Goal: Task Accomplishment & Management: Complete application form

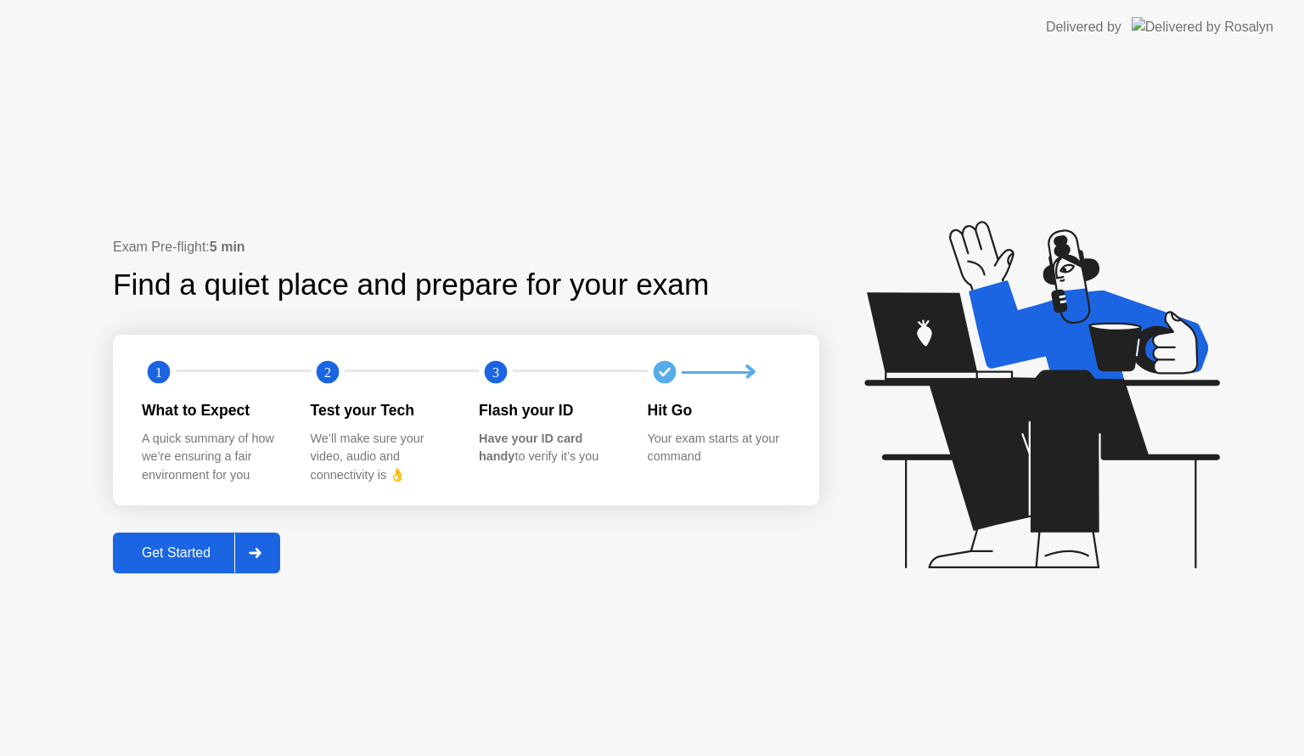
click at [275, 544] on div at bounding box center [254, 552] width 41 height 39
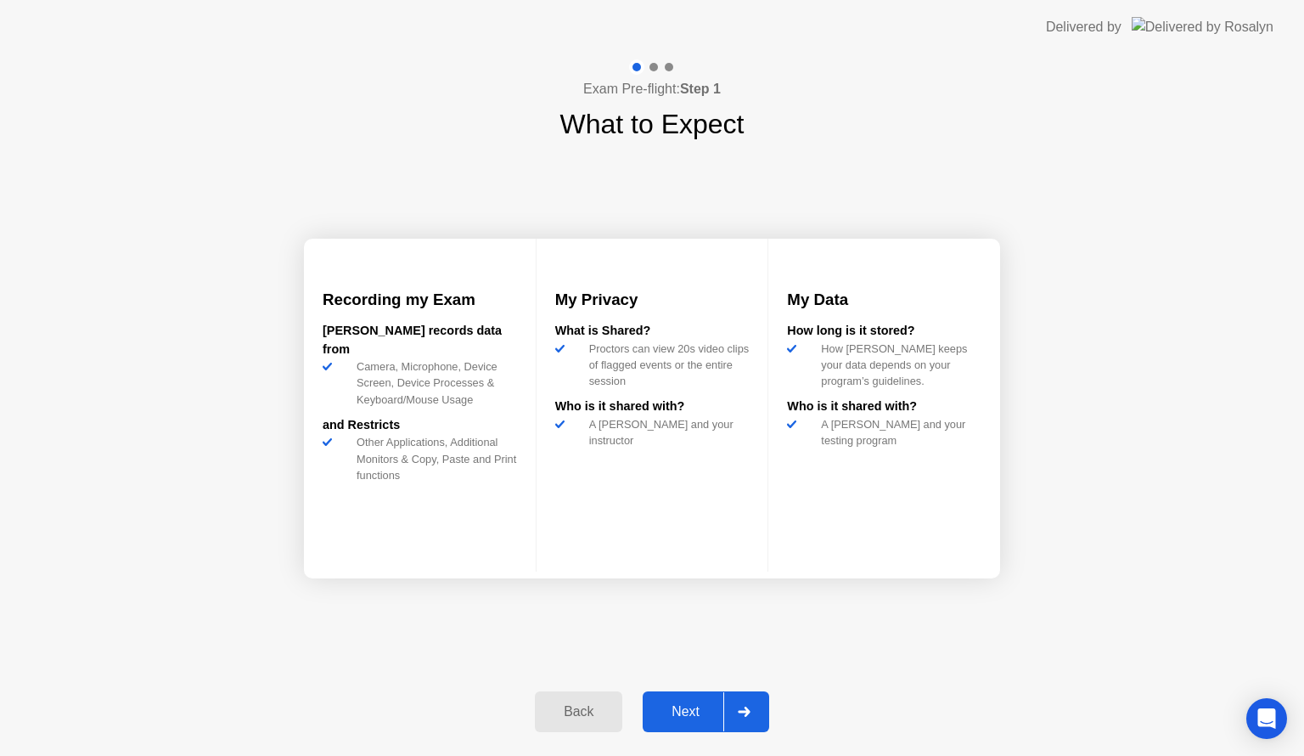
click at [738, 710] on icon at bounding box center [744, 711] width 13 height 10
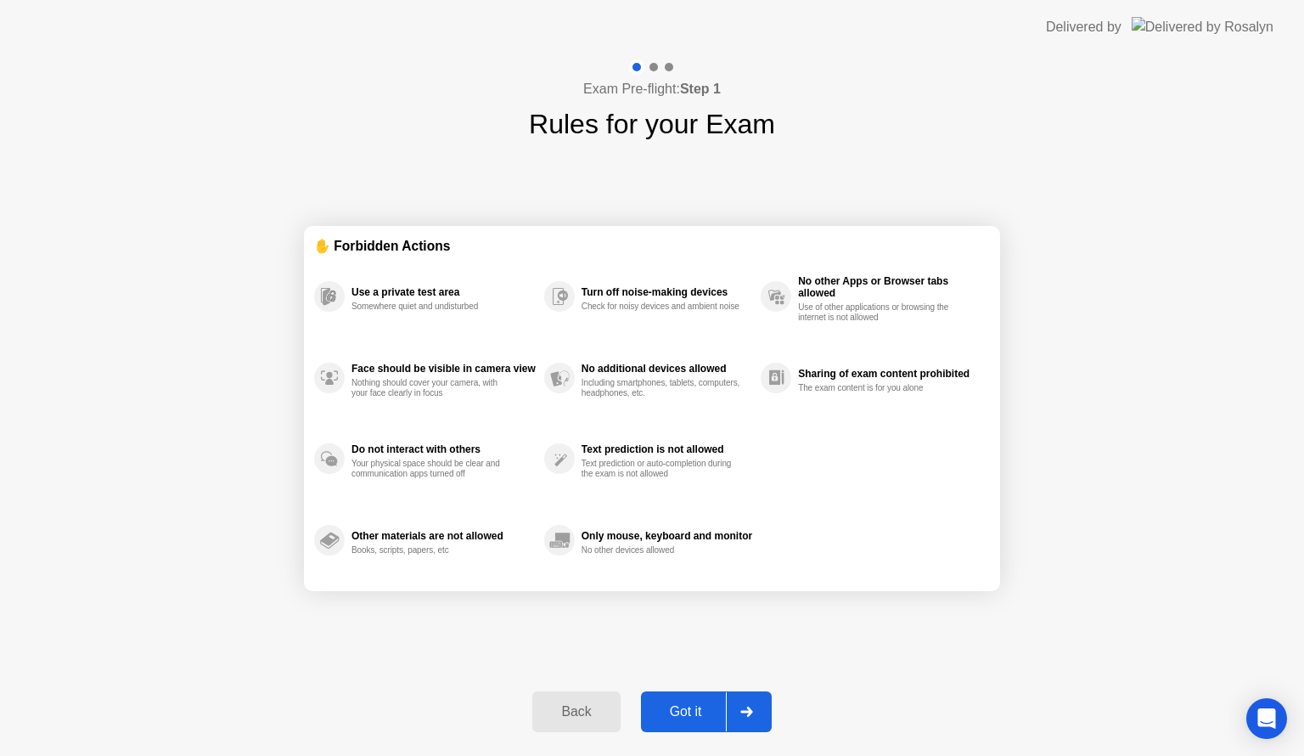
click at [738, 710] on div at bounding box center [746, 711] width 41 height 39
select select "**********"
select select "*******"
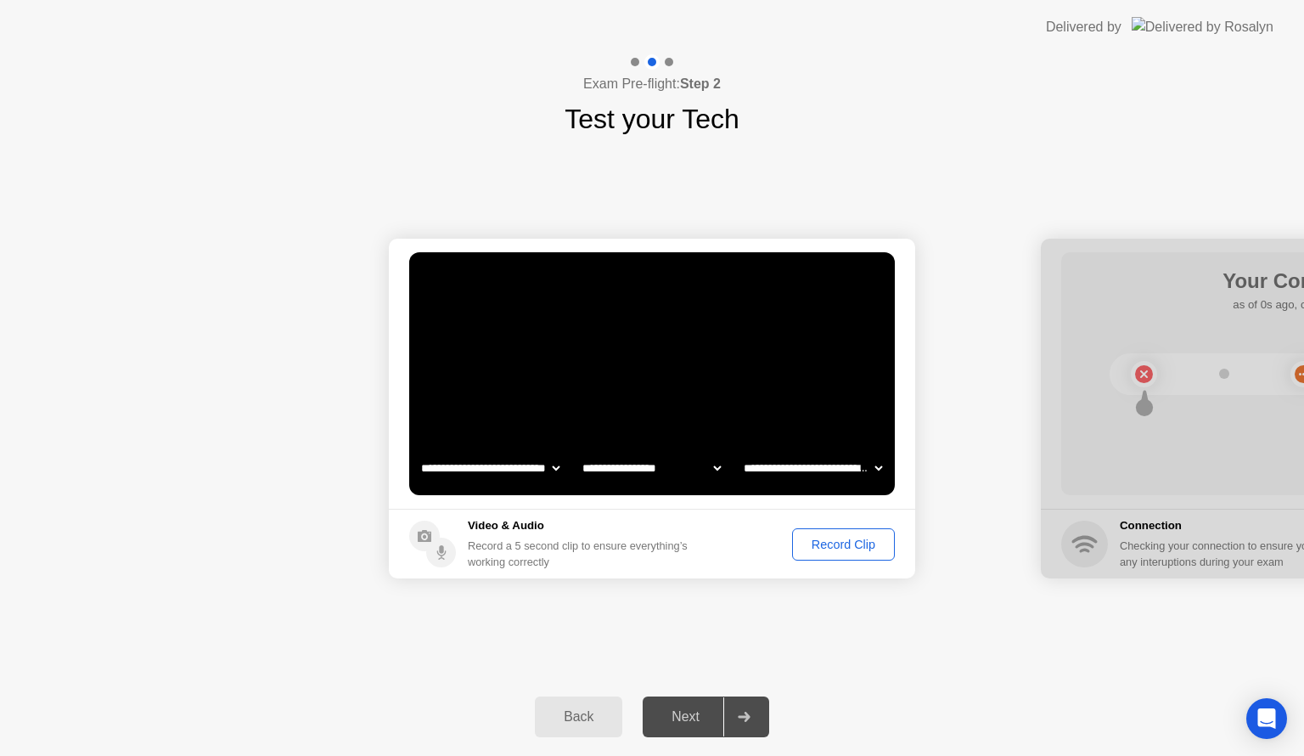
click at [825, 547] on div "Record Clip" at bounding box center [843, 544] width 91 height 14
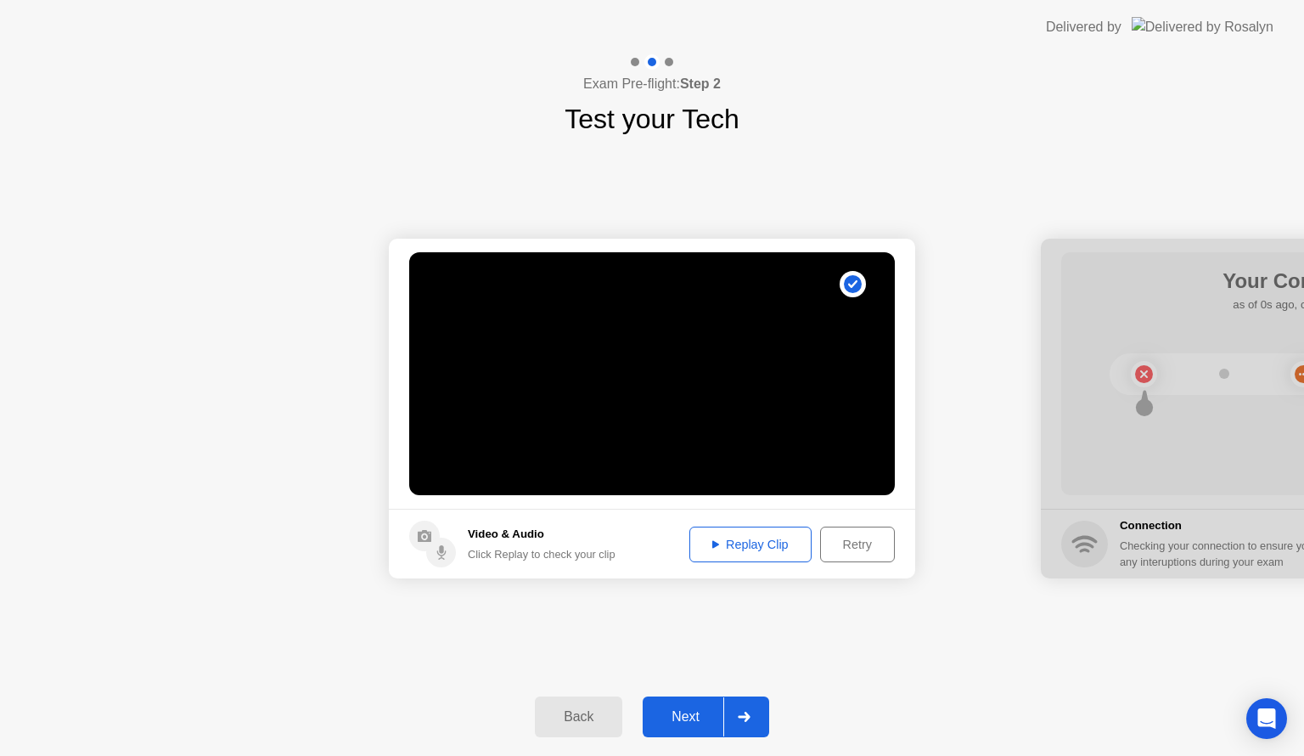
click at [751, 712] on icon at bounding box center [744, 717] width 13 height 10
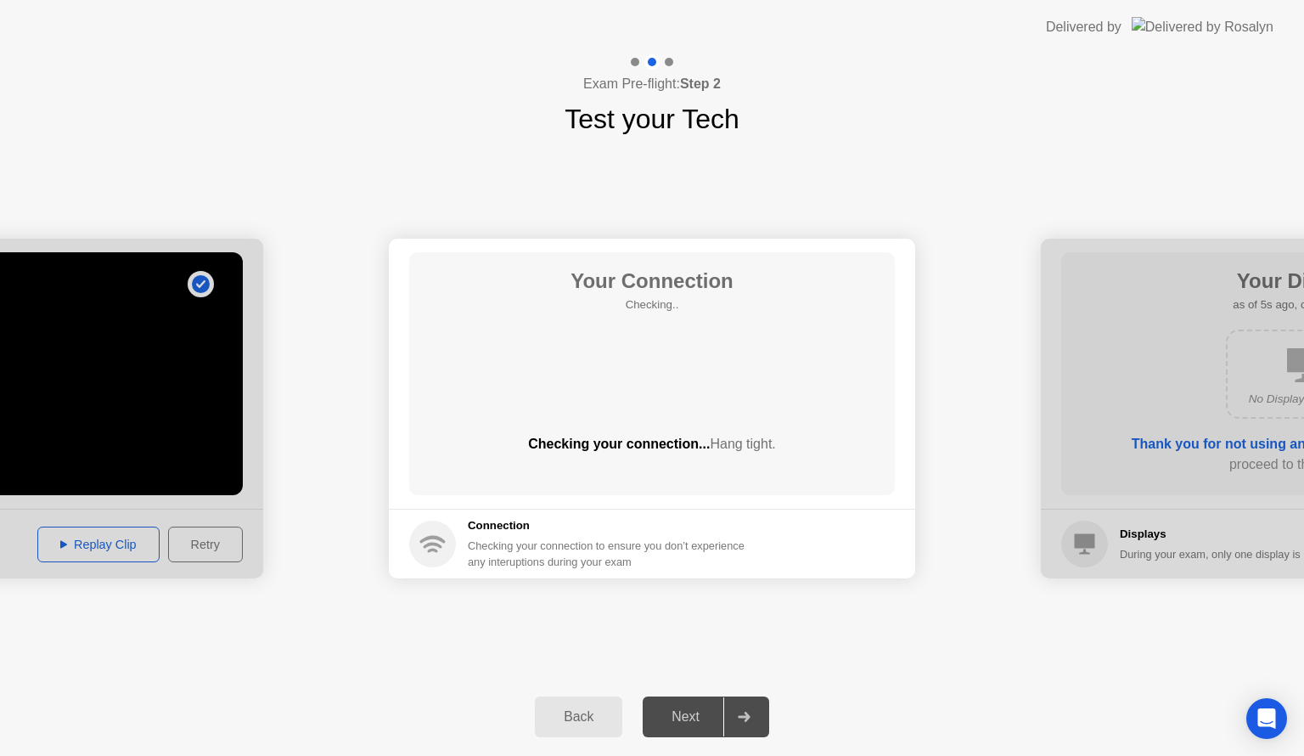
click at [751, 712] on icon at bounding box center [744, 717] width 13 height 10
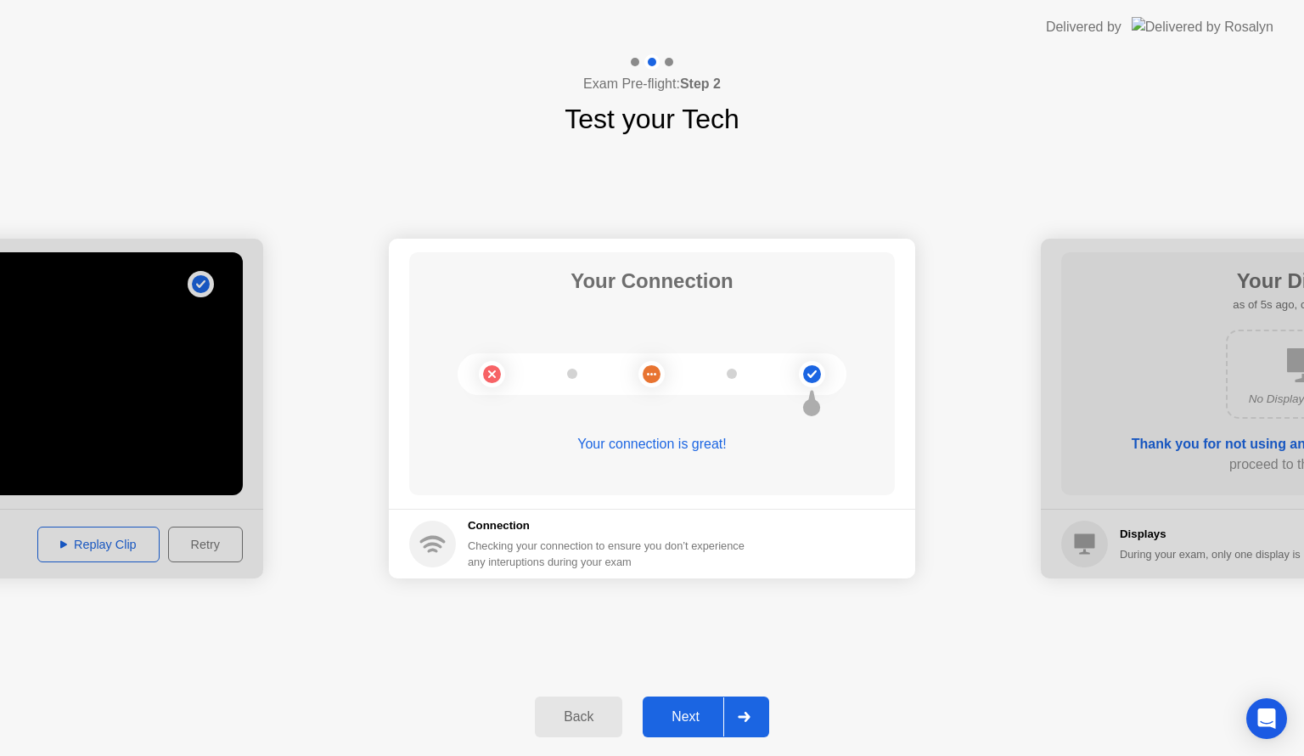
click at [751, 712] on icon at bounding box center [744, 717] width 13 height 10
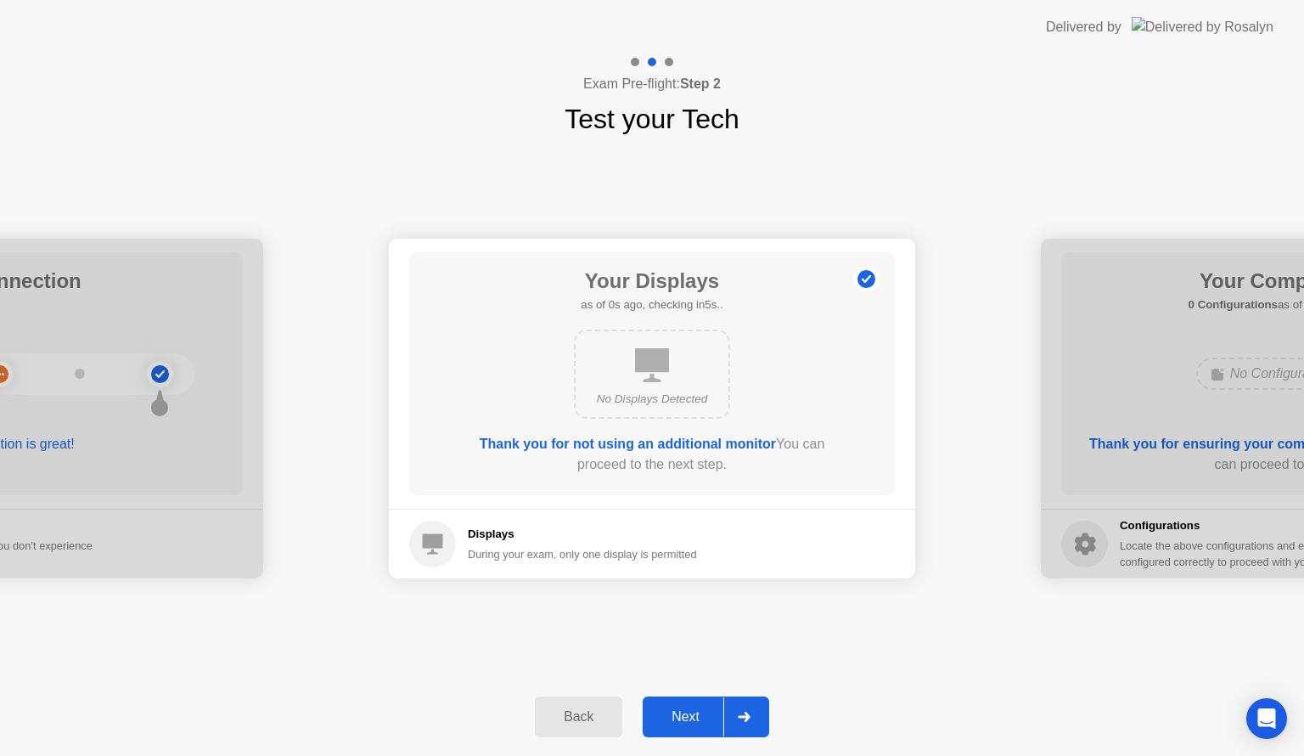
click at [751, 712] on icon at bounding box center [744, 717] width 13 height 10
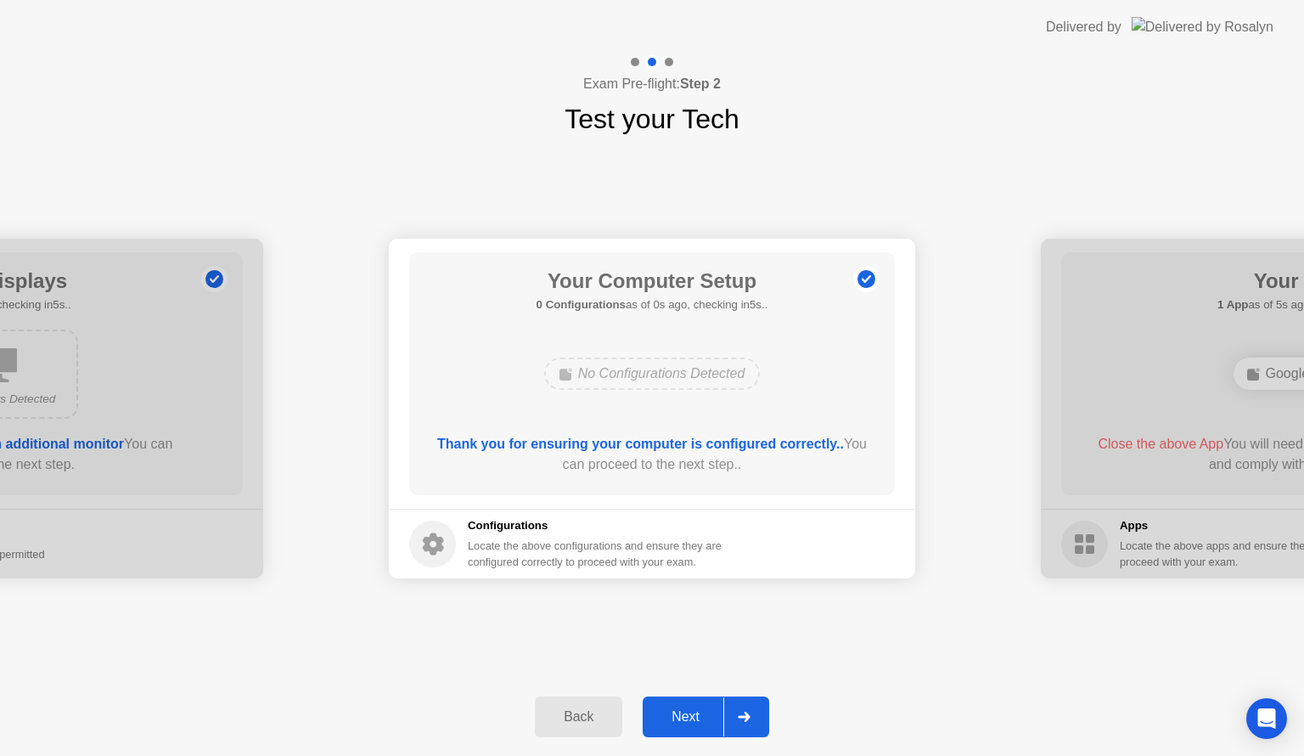
click at [751, 712] on icon at bounding box center [744, 717] width 13 height 10
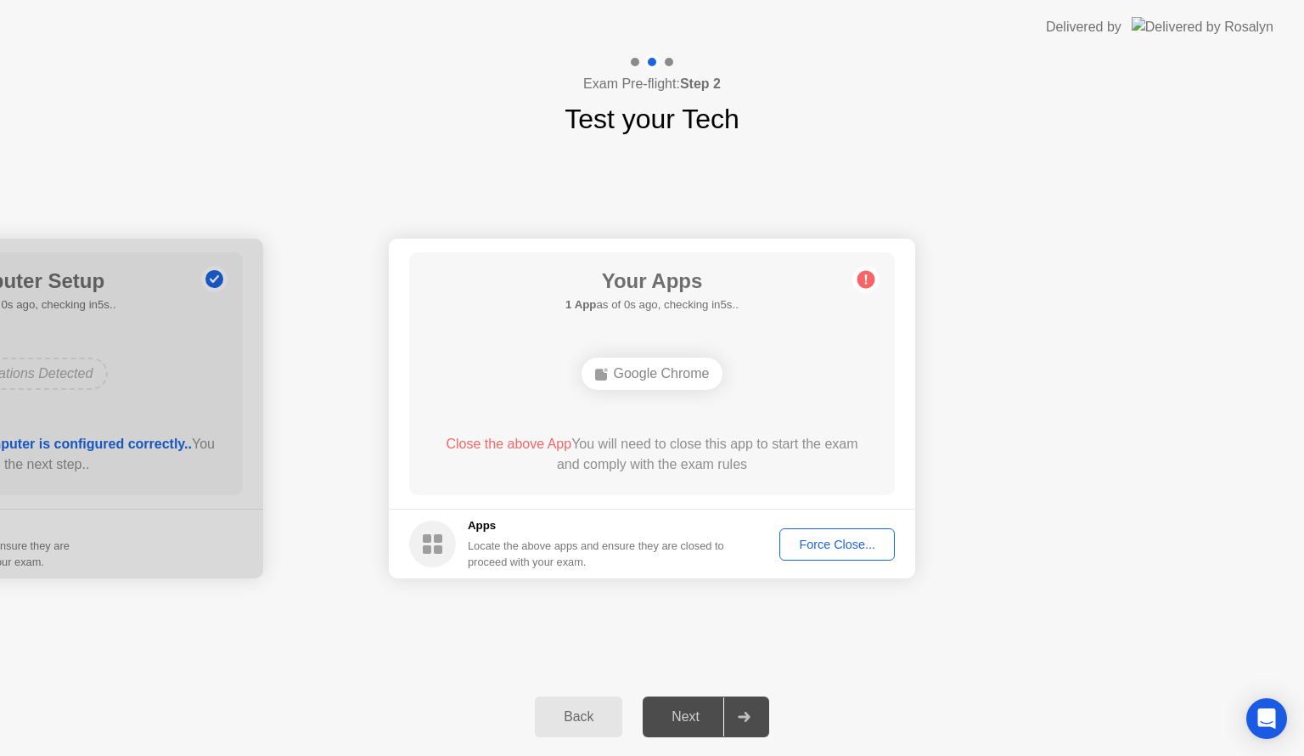
click at [854, 557] on button "Force Close..." at bounding box center [836, 544] width 115 height 32
click at [866, 548] on div "Force Close..." at bounding box center [837, 544] width 104 height 14
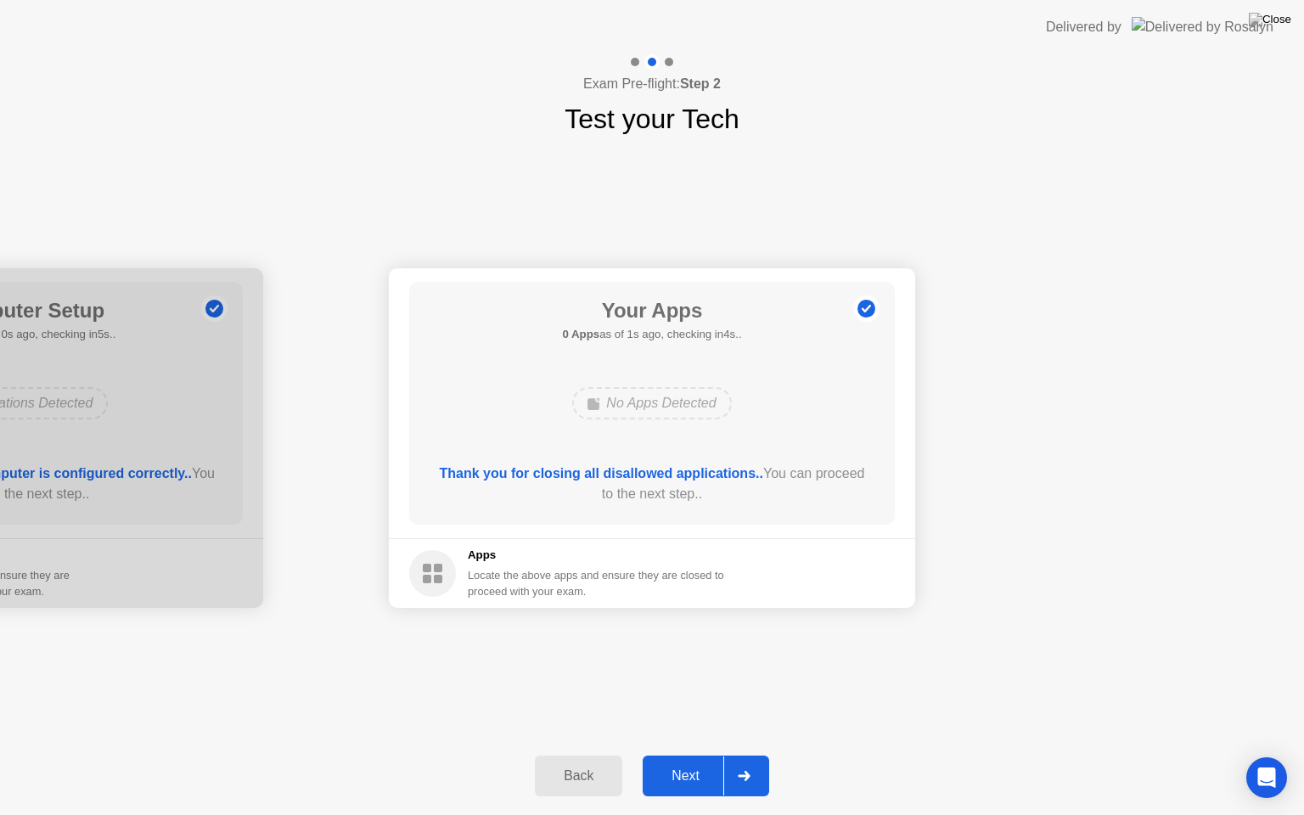
click at [747, 755] on div at bounding box center [743, 776] width 41 height 39
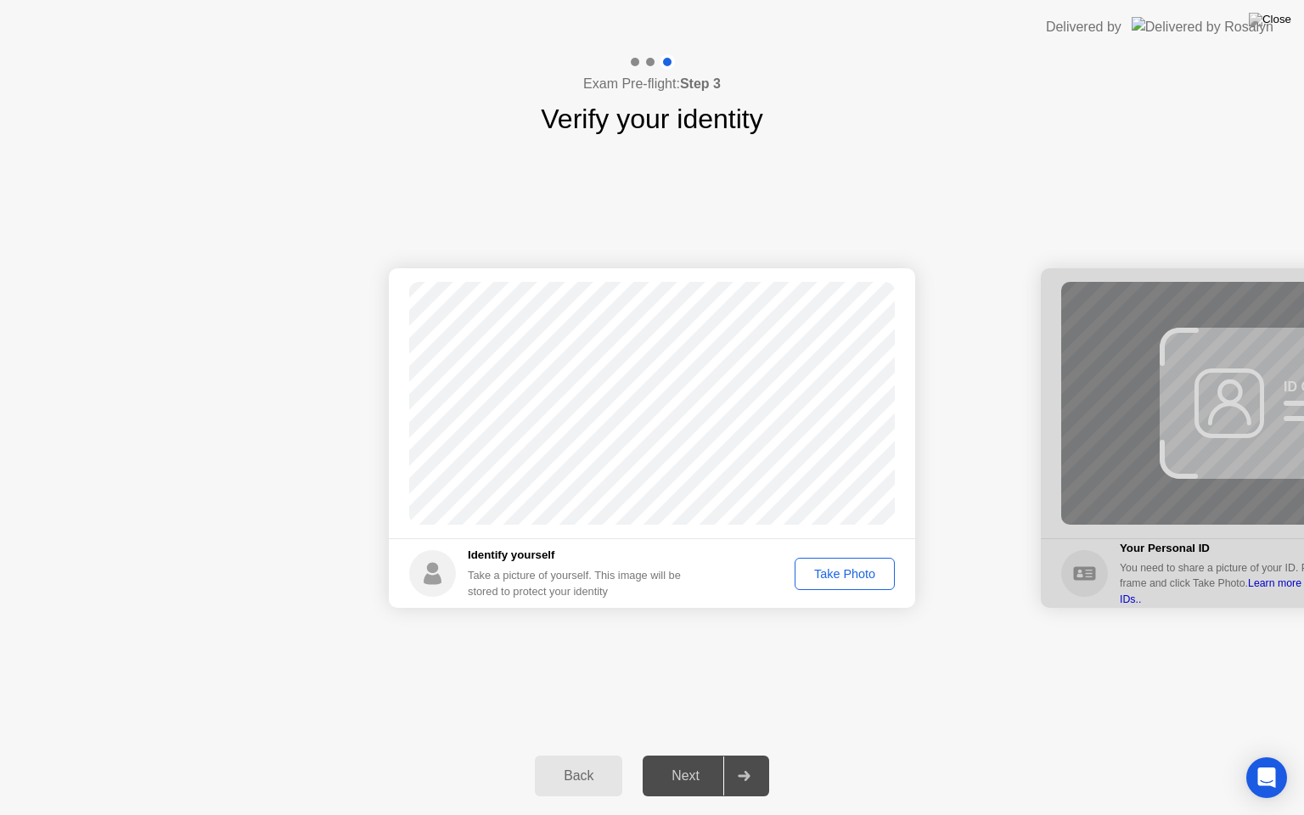
click at [846, 576] on div "Take Photo" at bounding box center [845, 574] width 88 height 14
click at [734, 755] on div at bounding box center [743, 776] width 41 height 39
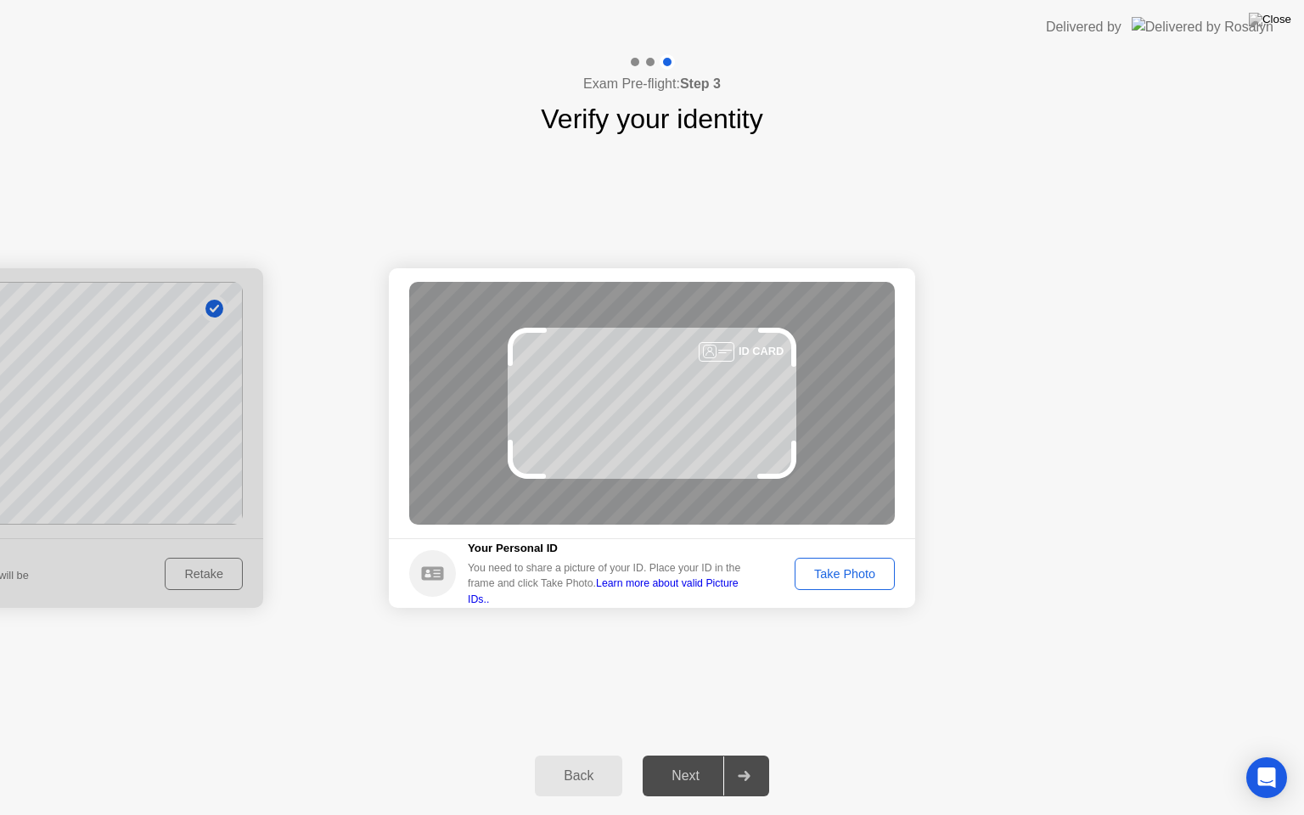
click at [865, 577] on div "Take Photo" at bounding box center [845, 574] width 88 height 14
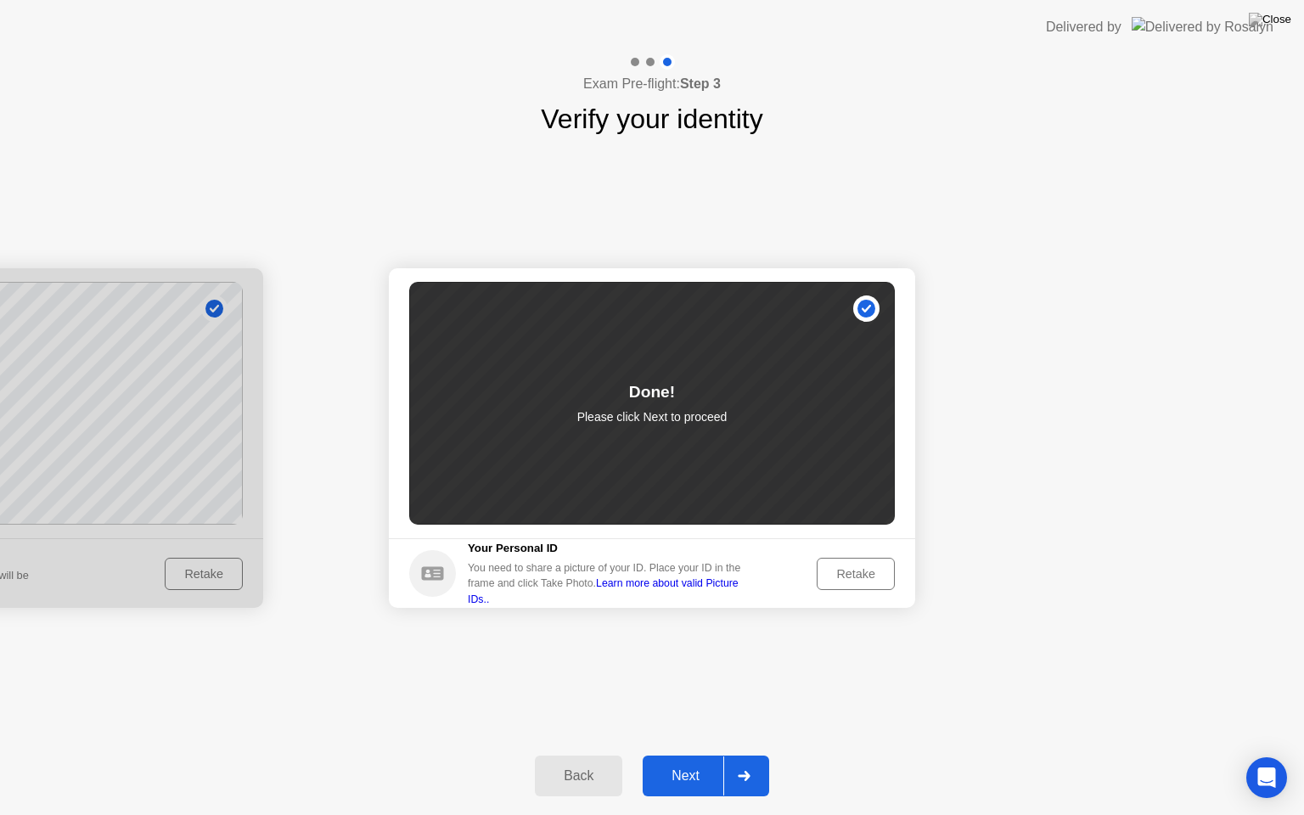
click at [752, 755] on div at bounding box center [743, 776] width 41 height 39
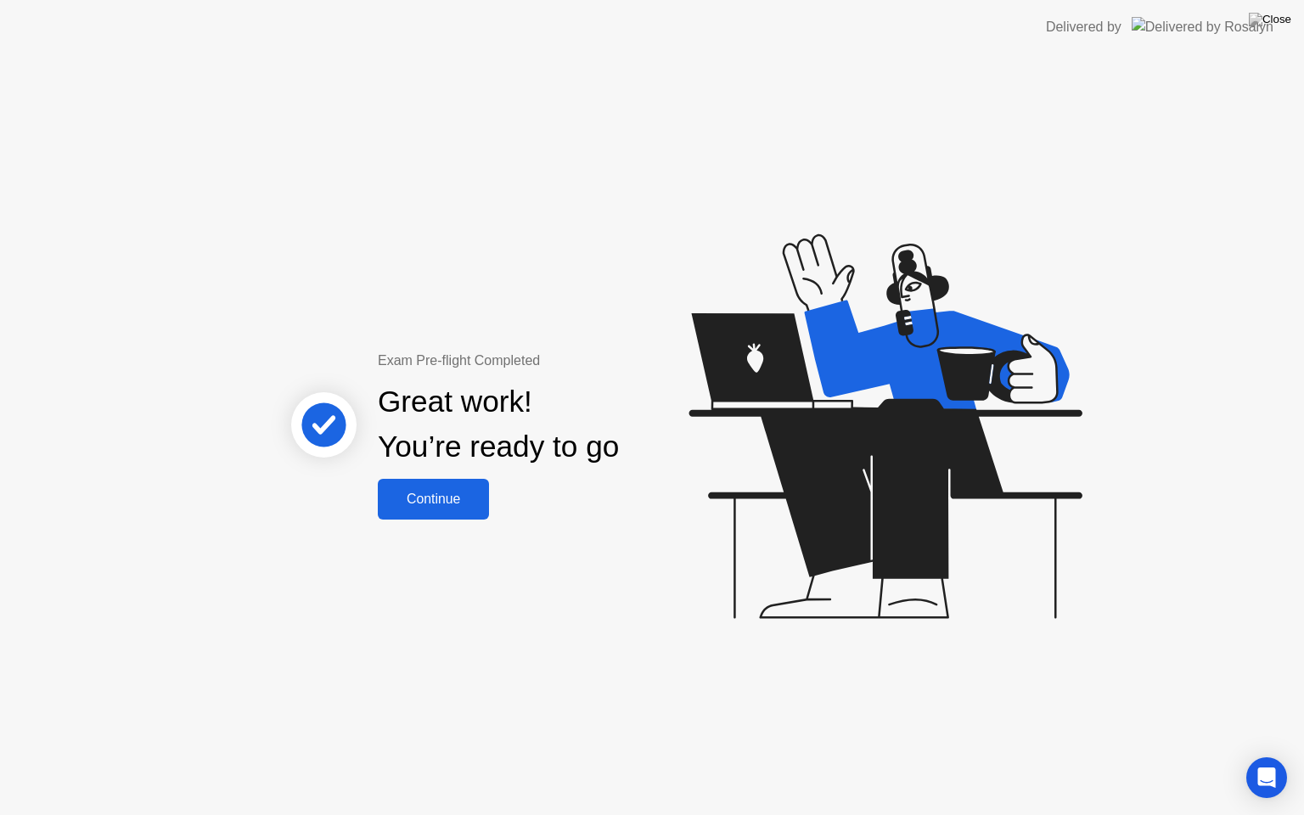
click at [455, 505] on div "Continue" at bounding box center [433, 499] width 101 height 15
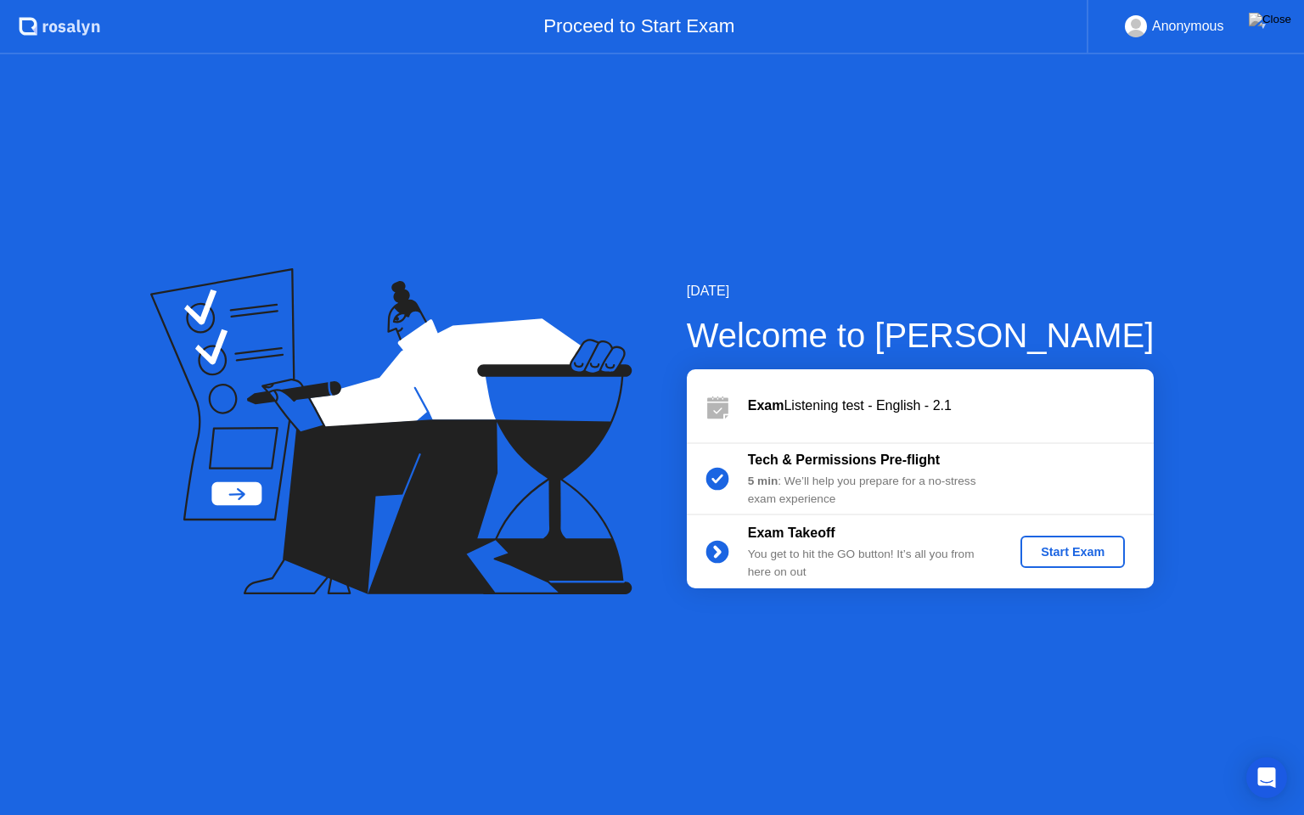
click at [1108, 546] on div "Start Exam" at bounding box center [1072, 552] width 91 height 14
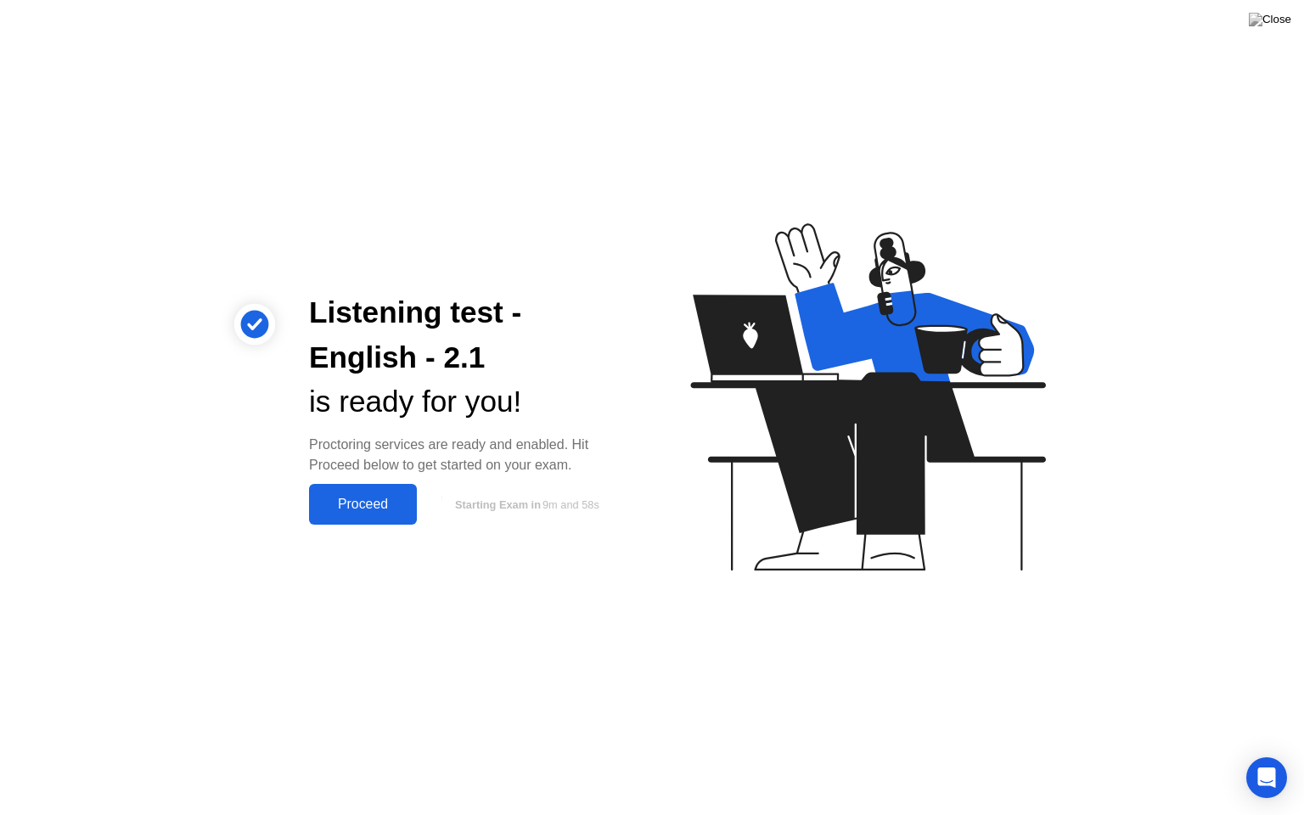
click at [395, 503] on div "Proceed" at bounding box center [363, 504] width 98 height 15
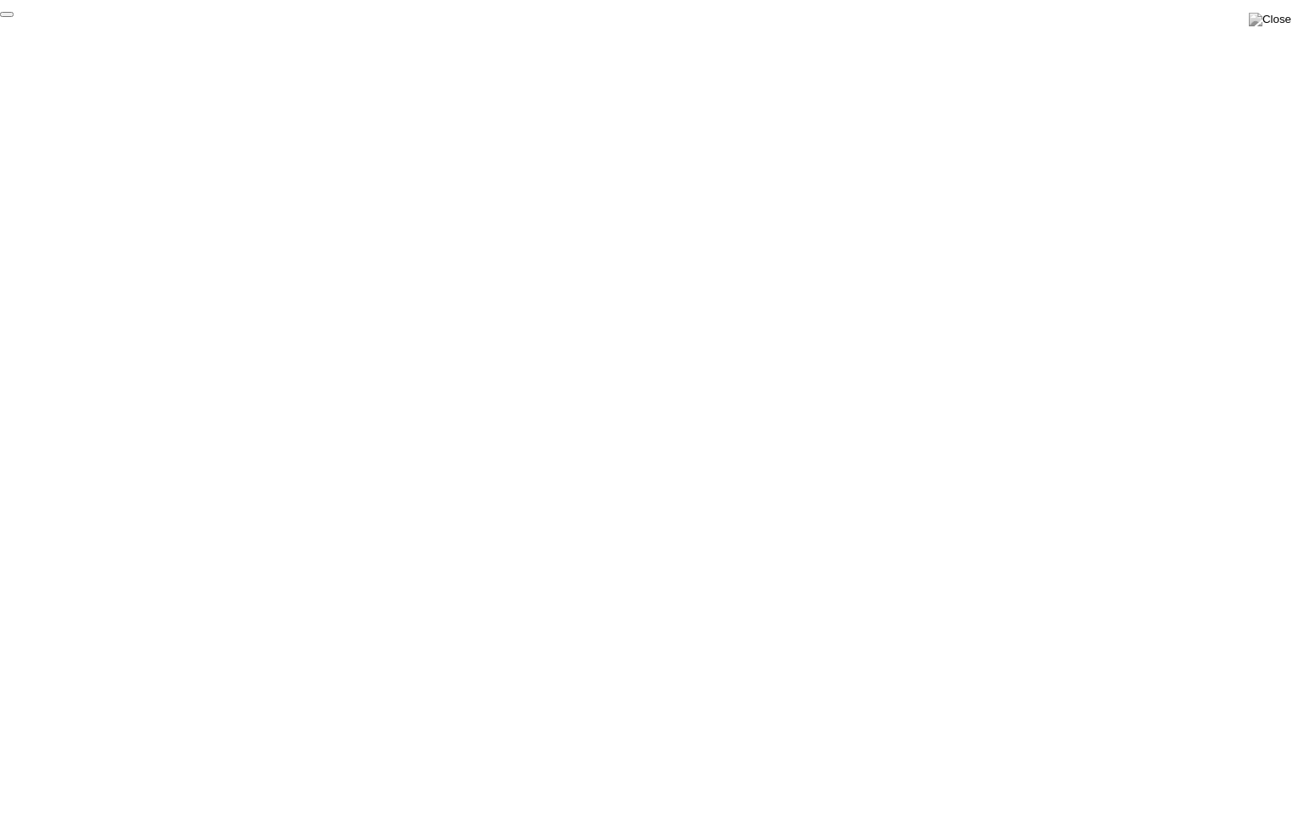
click div "End Proctoring Session"
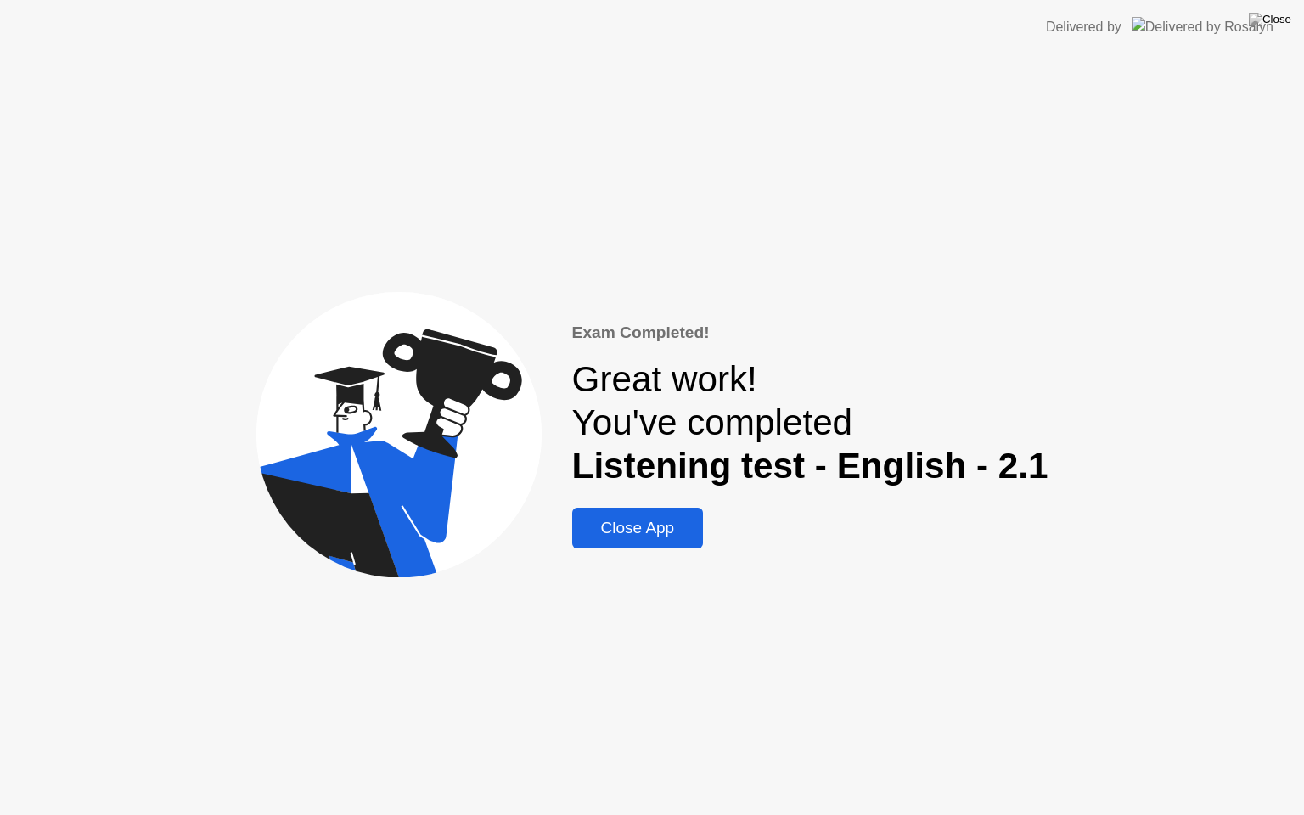
click at [672, 543] on button "Close App" at bounding box center [638, 528] width 132 height 41
